Goal: Book appointment/travel/reservation

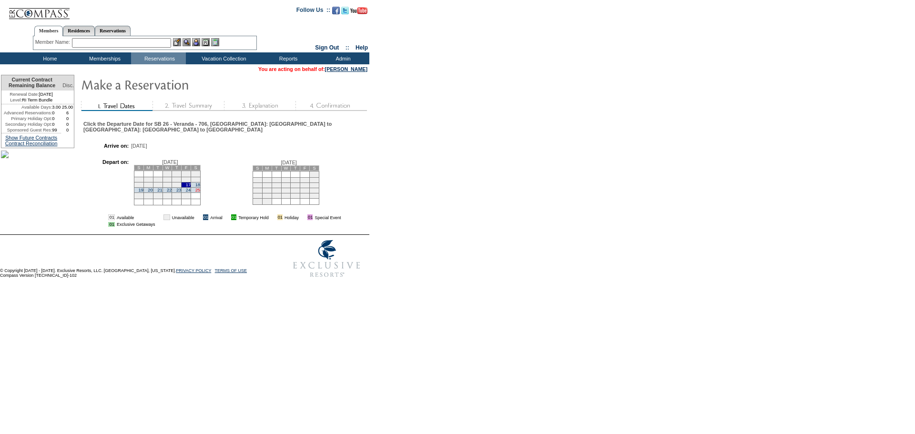
click at [200, 192] on link "25" at bounding box center [197, 190] width 5 height 5
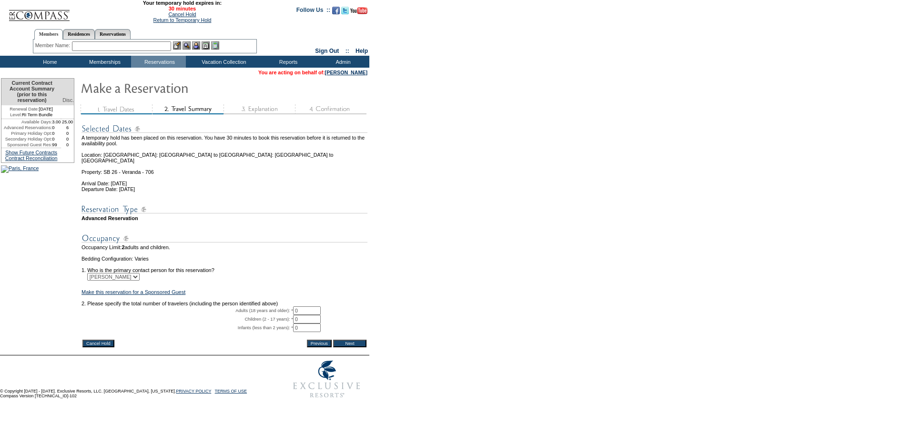
drag, startPoint x: 315, startPoint y: 319, endPoint x: 273, endPoint y: 315, distance: 42.1
click at [273, 315] on tr "Adults (18 years and older): * 0 * *" at bounding box center [224, 310] width 286 height 9
type input "2"
click at [364, 347] on input "Next" at bounding box center [349, 344] width 33 height 8
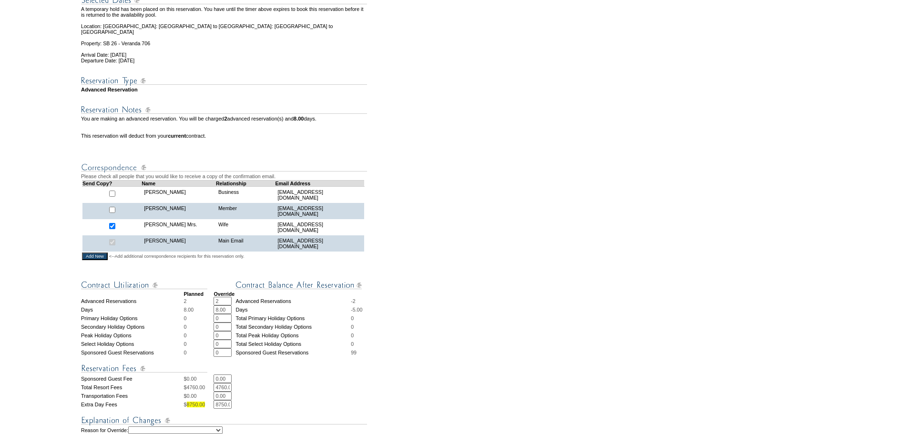
scroll to position [286, 0]
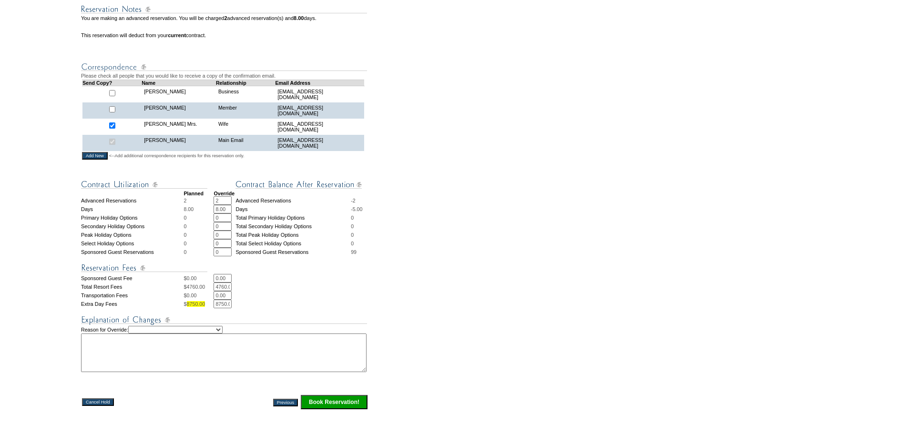
drag, startPoint x: 229, startPoint y: 207, endPoint x: 189, endPoint y: 201, distance: 40.5
click at [189, 201] on tbody "Planned Override Advanced Reservations 2 2 * * Advanced Reservations -2 Days 8.…" at bounding box center [224, 291] width 287 height 237
type input "0"
click at [222, 308] on input "8750.00" at bounding box center [222, 304] width 18 height 9
type input "0.00"
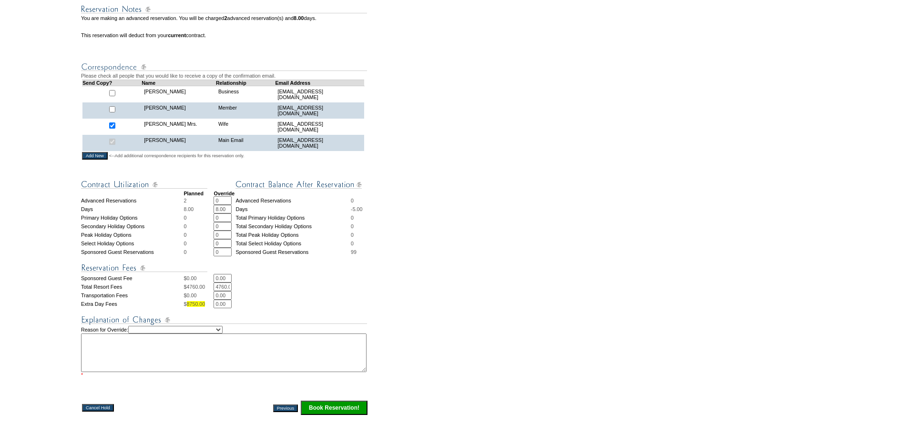
click at [204, 334] on select "Creating Continuous Stay Days Rebooked After Cancellation Editing Occupant Expe…" at bounding box center [175, 330] width 94 height 8
select select "1035"
click at [138, 334] on select "Creating Continuous Stay Days Rebooked After Cancellation Editing Occupant Expe…" at bounding box center [175, 330] width 94 height 8
click at [154, 363] on textarea at bounding box center [223, 353] width 285 height 39
type textarea "AM"
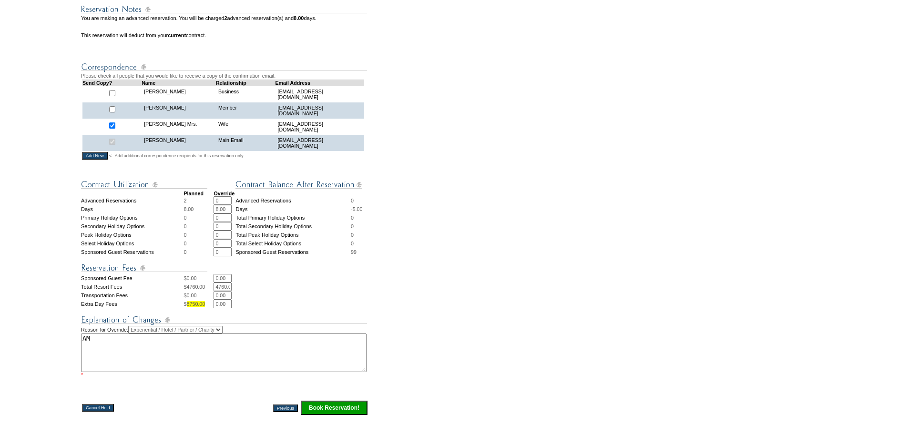
click at [361, 411] on input "Book Reservation!" at bounding box center [334, 408] width 67 height 14
